Goal: Task Accomplishment & Management: Manage account settings

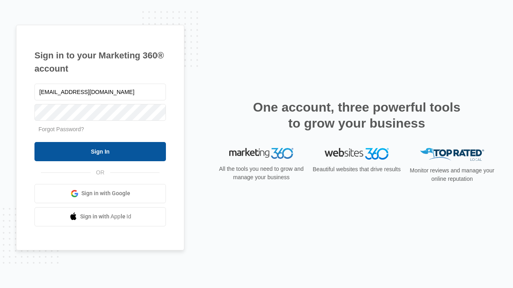
click at [100, 151] on input "Sign In" at bounding box center [99, 151] width 131 height 19
